Goal: Transaction & Acquisition: Purchase product/service

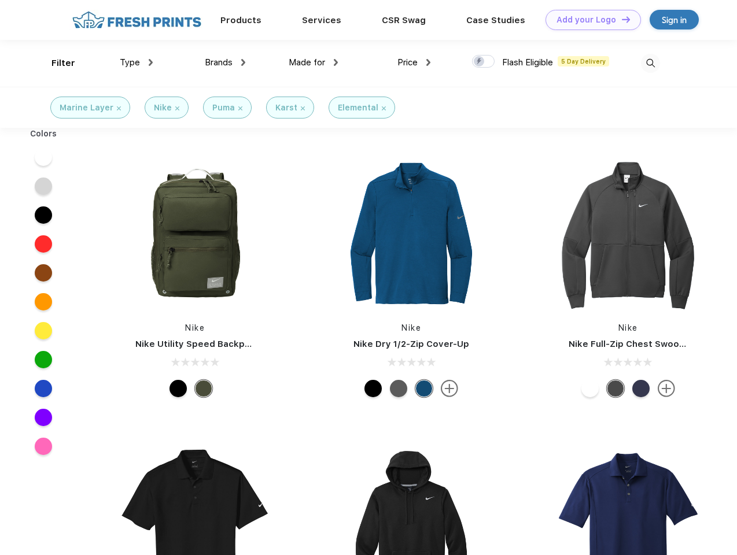
scroll to position [1, 0]
click at [589, 20] on link "Add your Logo Design Tool" at bounding box center [592, 20] width 95 height 20
click at [0, 0] on div "Design Tool" at bounding box center [0, 0] width 0 height 0
click at [620, 19] on link "Add your Logo Design Tool" at bounding box center [592, 20] width 95 height 20
click at [56, 63] on div "Filter" at bounding box center [63, 63] width 24 height 13
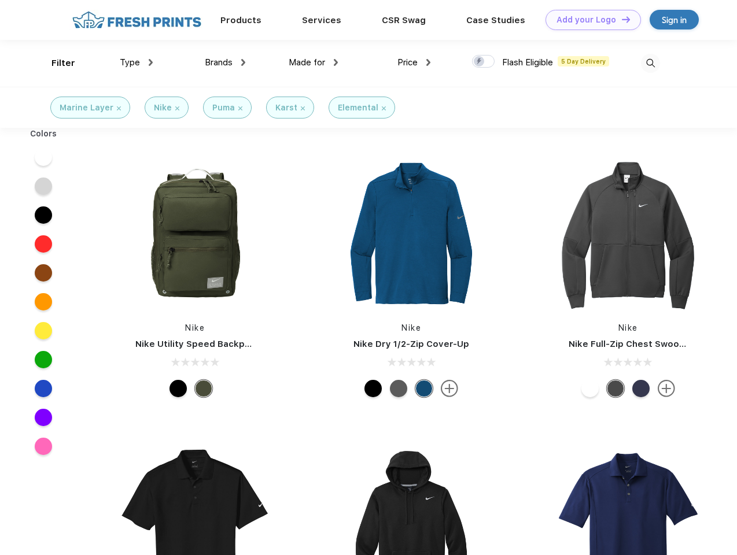
click at [136, 62] on span "Type" at bounding box center [130, 62] width 20 height 10
click at [225, 62] on span "Brands" at bounding box center [219, 62] width 28 height 10
click at [313, 62] on span "Made for" at bounding box center [306, 62] width 36 height 10
click at [414, 62] on span "Price" at bounding box center [407, 62] width 20 height 10
click at [483, 62] on div at bounding box center [483, 61] width 23 height 13
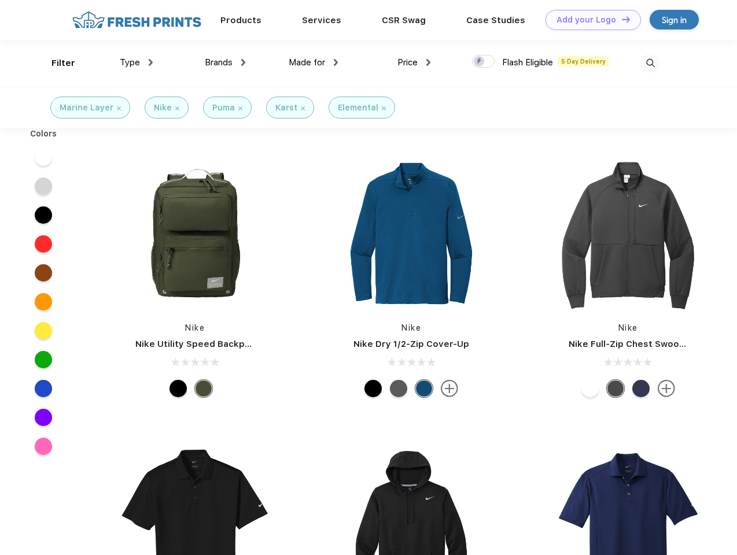
click at [479, 62] on input "checkbox" at bounding box center [476, 58] width 8 height 8
click at [650, 63] on img at bounding box center [650, 63] width 19 height 19
